Goal: Navigation & Orientation: Understand site structure

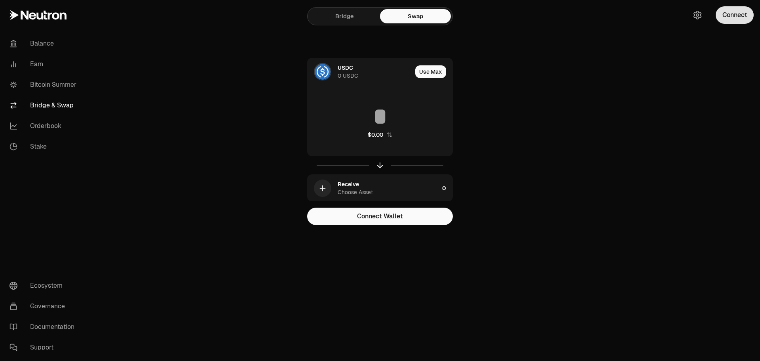
click at [737, 13] on button "Connect" at bounding box center [735, 14] width 38 height 17
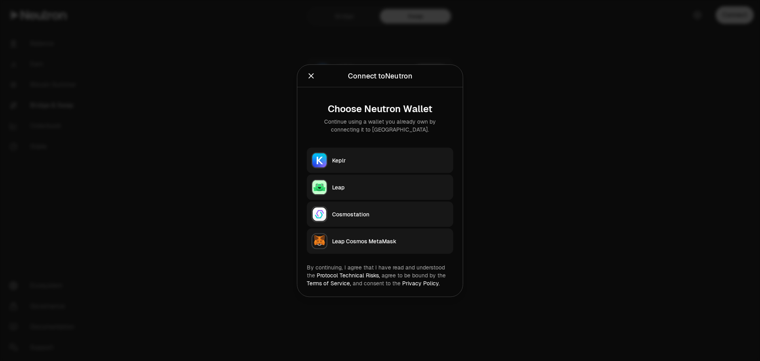
click at [369, 153] on button "Keplr" at bounding box center [380, 159] width 147 height 25
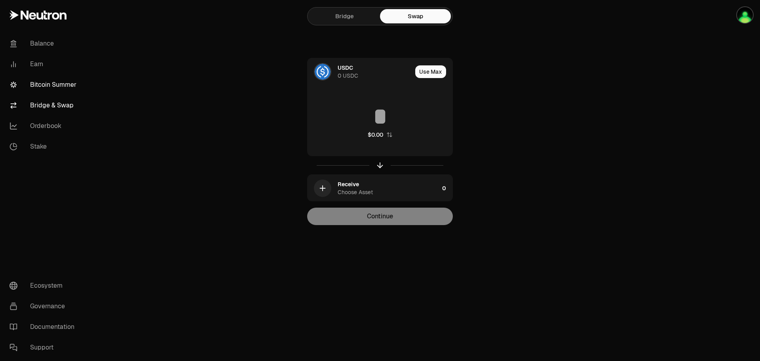
click at [69, 86] on link "Bitcoin Summer" at bounding box center [44, 84] width 82 height 21
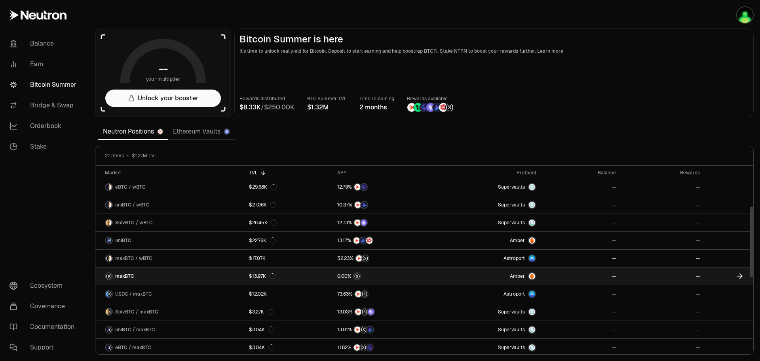
scroll to position [30, 0]
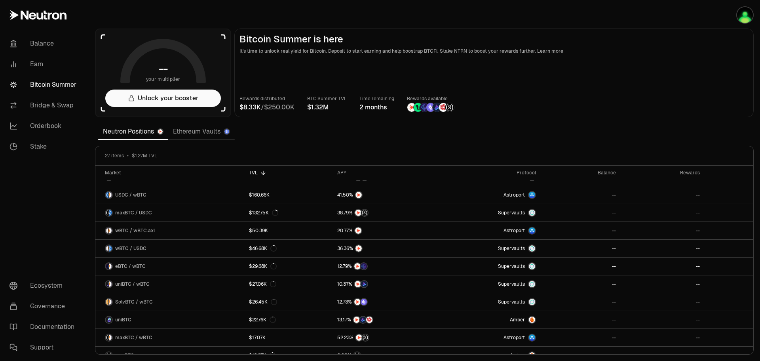
click at [197, 131] on link "Ethereum Vaults" at bounding box center [201, 132] width 67 height 16
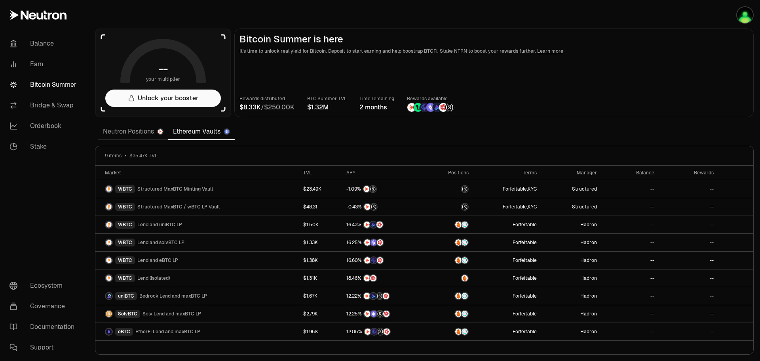
click at [116, 131] on link "Neutron Positions" at bounding box center [133, 132] width 70 height 16
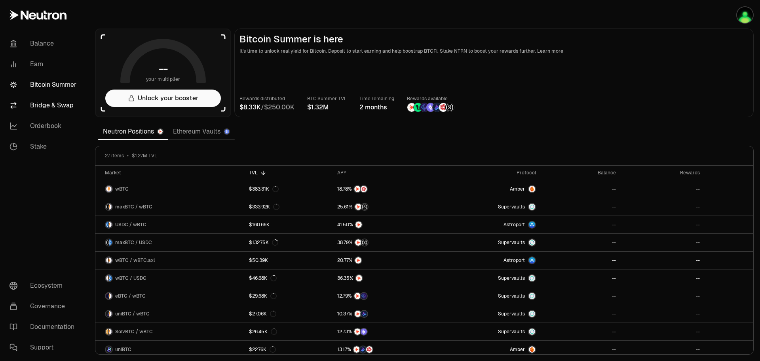
click at [66, 101] on link "Bridge & Swap" at bounding box center [44, 105] width 82 height 21
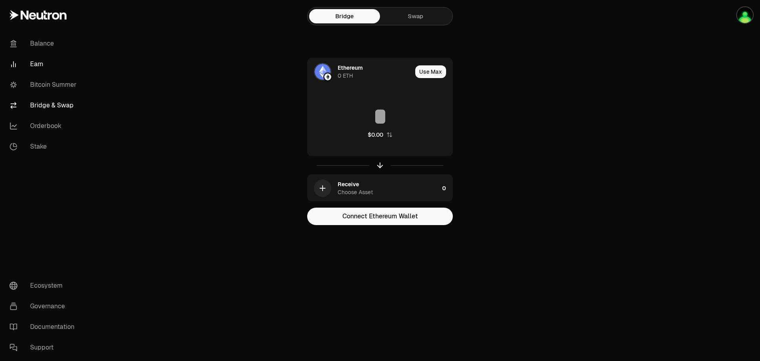
click at [42, 67] on link "Earn" at bounding box center [44, 64] width 82 height 21
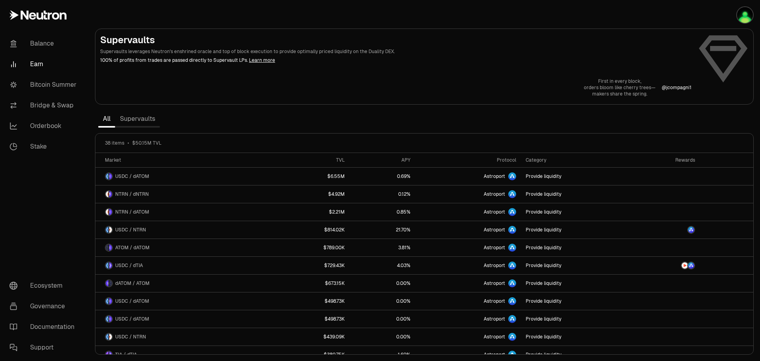
click at [135, 123] on link "Supervaults" at bounding box center [137, 119] width 45 height 16
